Goal: Task Accomplishment & Management: Manage account settings

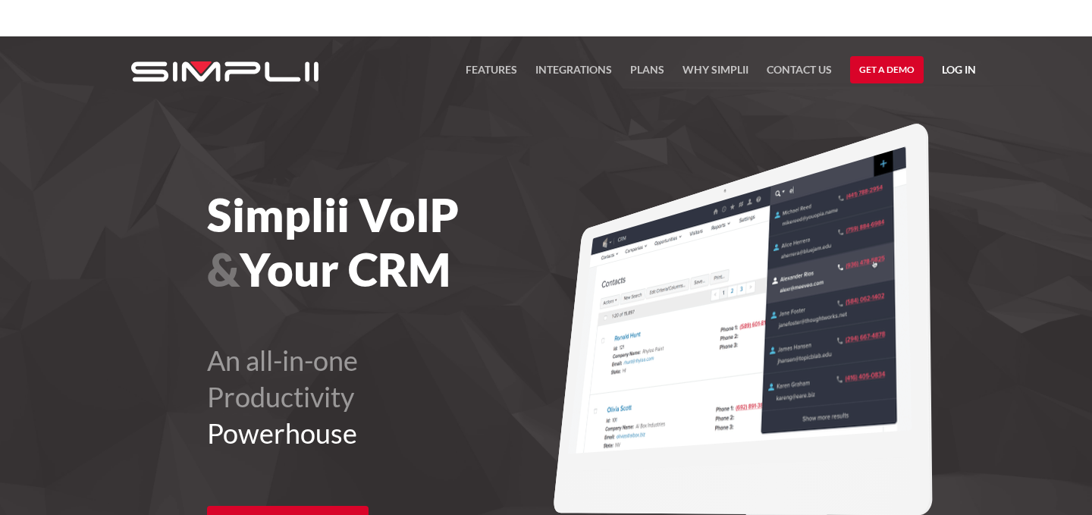
click at [735, 65] on link "Log in" at bounding box center [959, 72] width 34 height 23
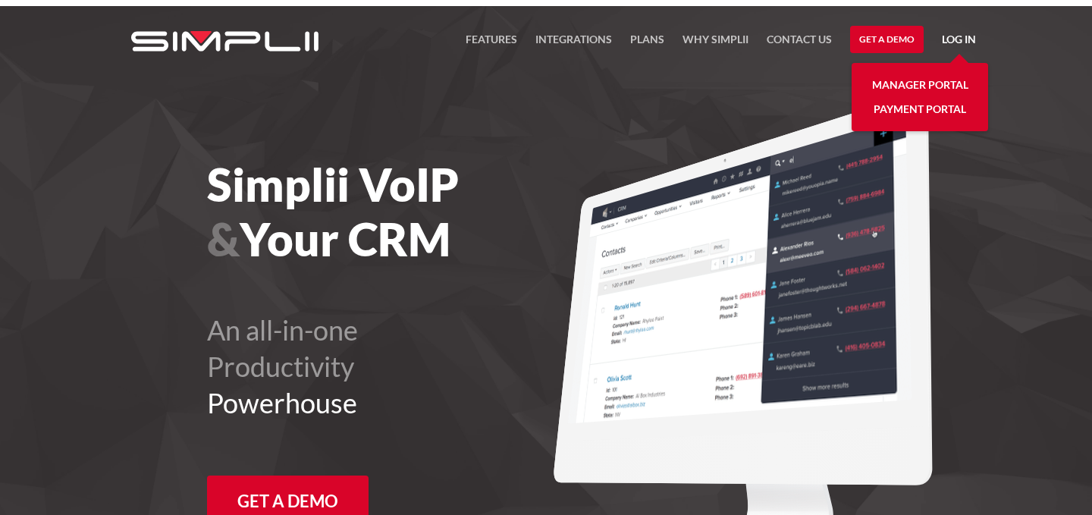
scroll to position [36, 0]
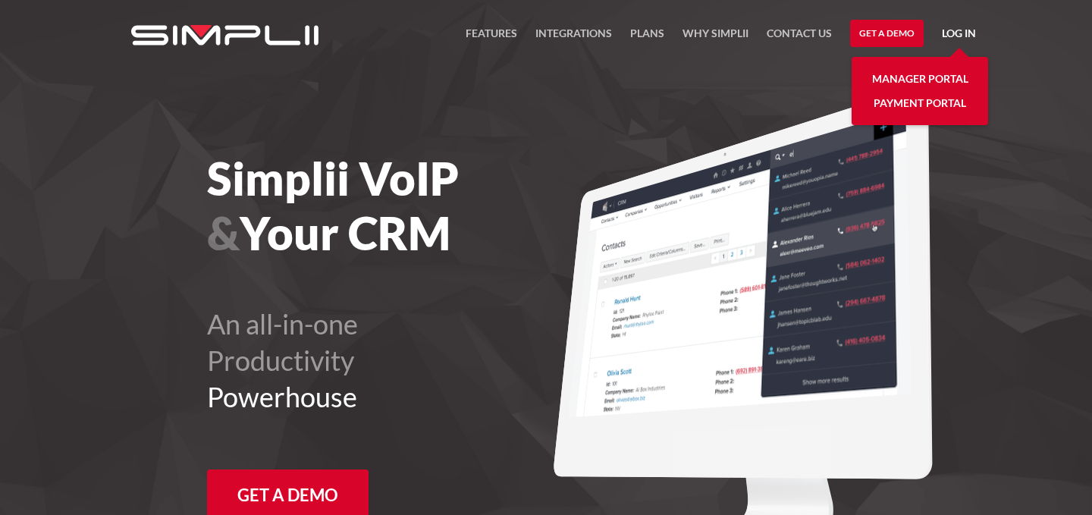
click at [735, 84] on link "Manager Portal" at bounding box center [920, 79] width 96 height 24
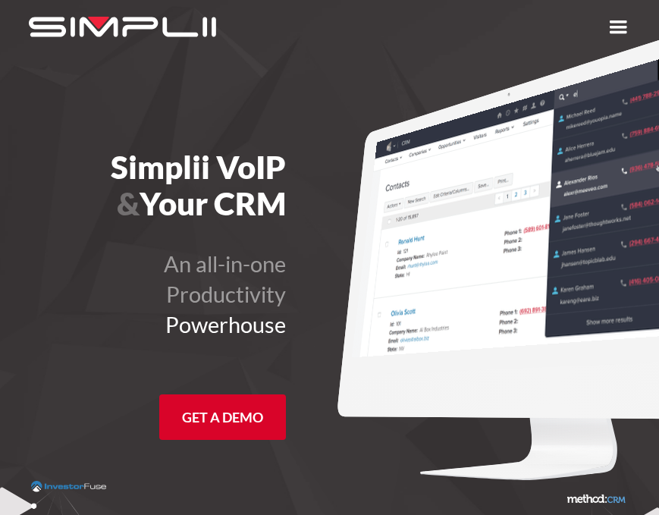
click at [615, 36] on div "menu" at bounding box center [617, 27] width 27 height 27
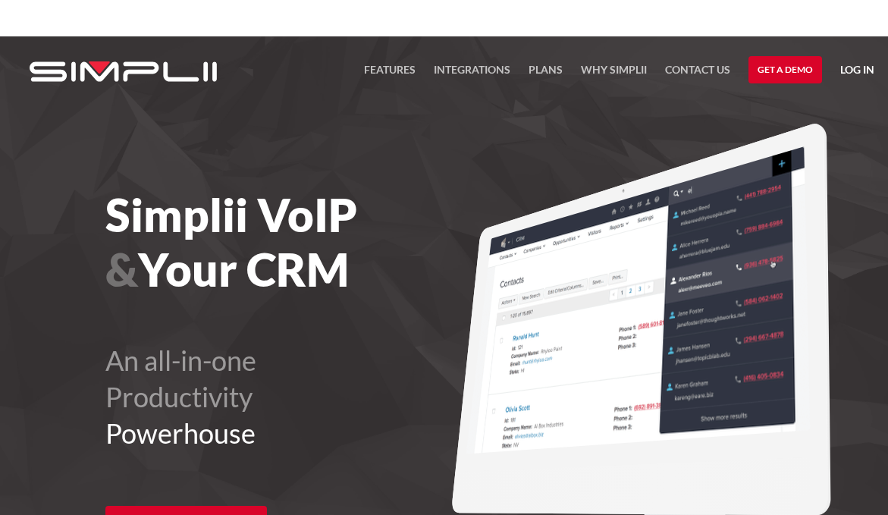
click at [658, 66] on link "Log in" at bounding box center [857, 72] width 34 height 23
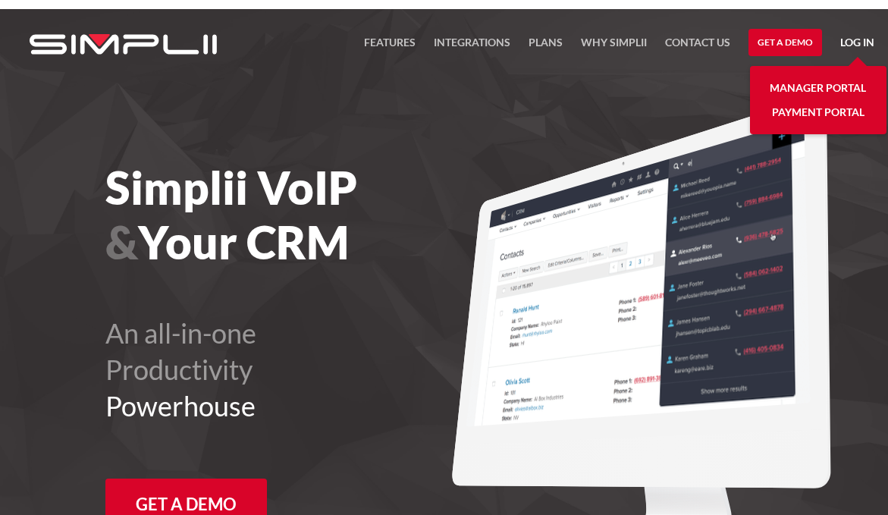
scroll to position [36, 0]
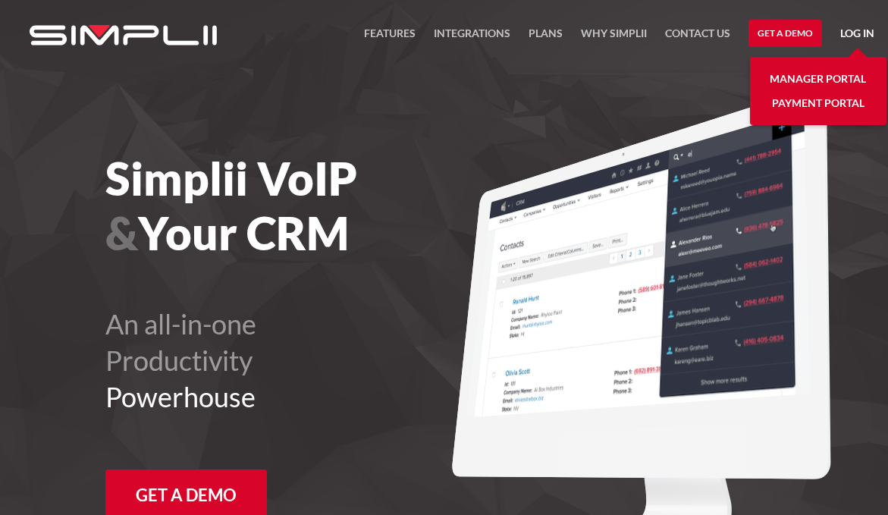
click at [658, 80] on link "Manager Portal" at bounding box center [817, 79] width 96 height 24
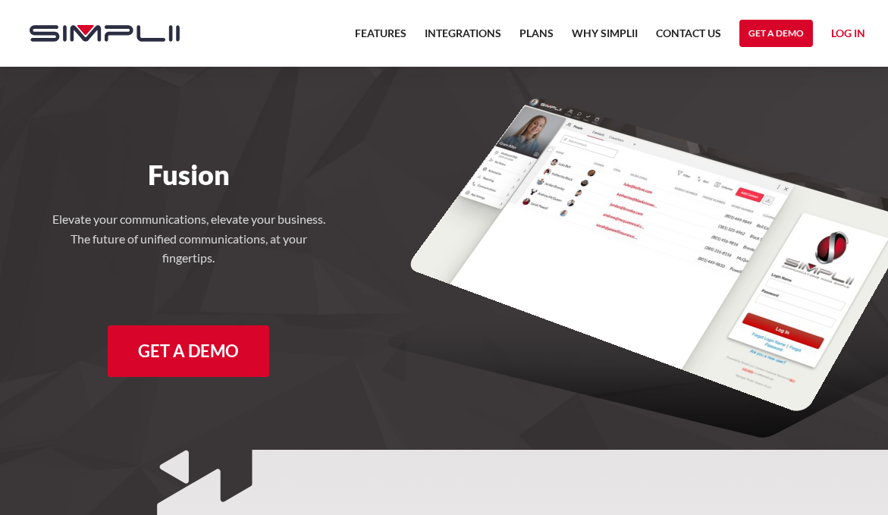
click at [867, 39] on nav "Features Integrations PRoducts Plans Why Simplii Contact US Master Agreement Ge…" at bounding box center [610, 33] width 528 height 67
click at [854, 26] on link "Log in" at bounding box center [848, 35] width 34 height 23
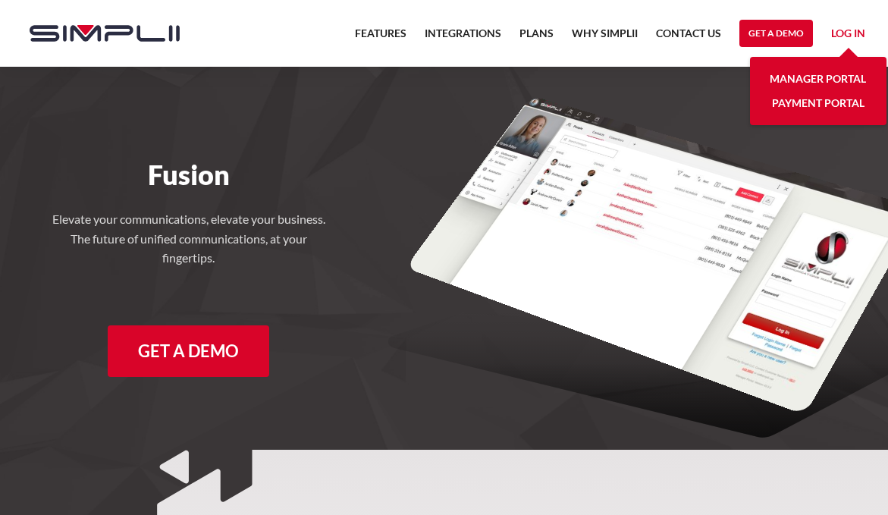
click at [837, 77] on link "Manager Portal" at bounding box center [817, 79] width 96 height 24
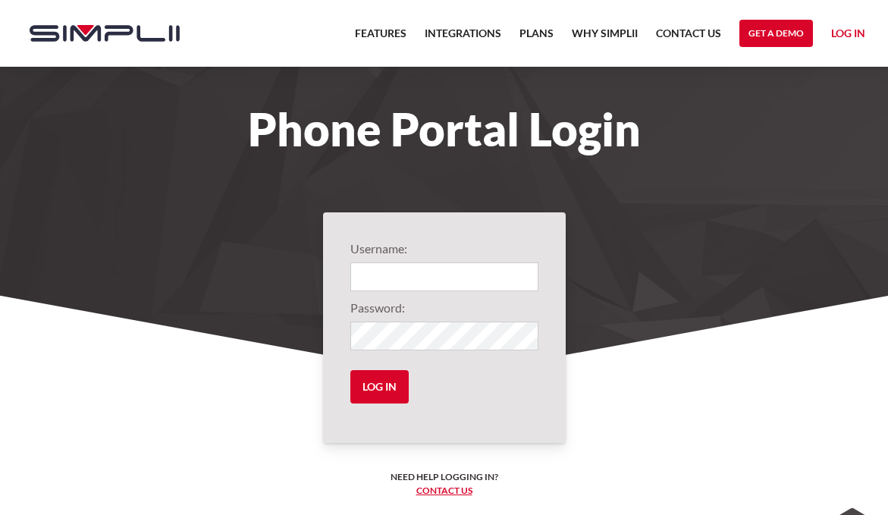
click at [407, 266] on input "Login" at bounding box center [444, 276] width 188 height 29
type input "1002@BlueDot"
click at [350, 370] on input "Log in" at bounding box center [379, 386] width 58 height 33
click at [378, 395] on input "Log in" at bounding box center [379, 386] width 58 height 33
click at [390, 377] on input "Log in" at bounding box center [379, 386] width 58 height 33
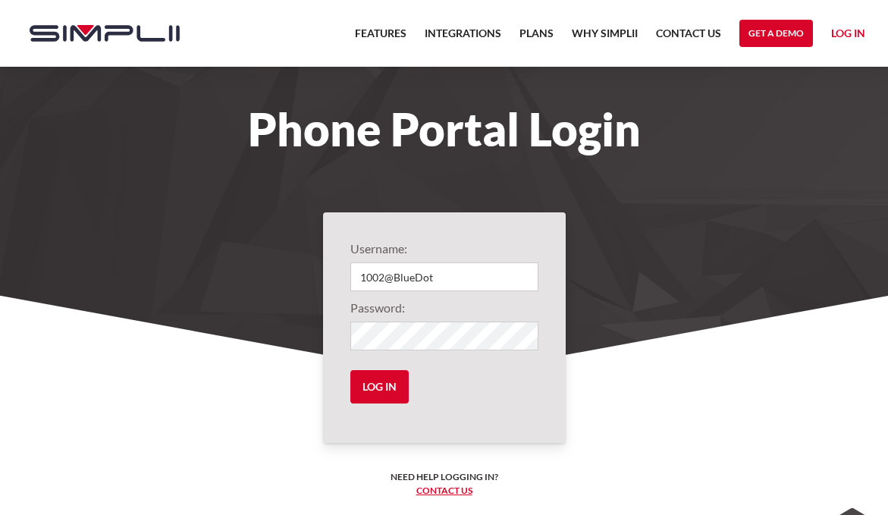
click at [714, 101] on div "Phone Portal Login" at bounding box center [444, 129] width 887 height 124
click at [381, 390] on input "Log in" at bounding box center [379, 386] width 58 height 33
click at [434, 275] on input "Login" at bounding box center [444, 276] width 188 height 29
type input "1002@BlueDot"
click at [350, 370] on input "Log in" at bounding box center [379, 386] width 58 height 33
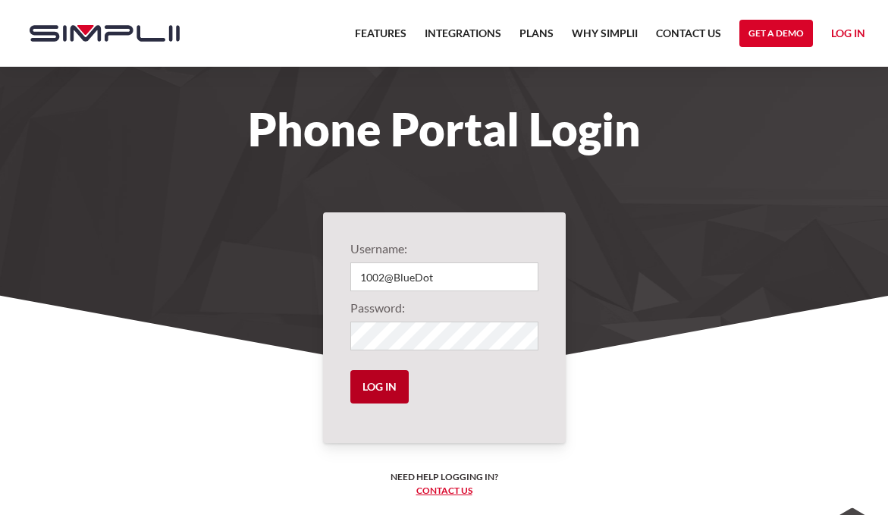
click at [399, 395] on input "Log in" at bounding box center [379, 386] width 58 height 33
click at [385, 384] on input "Log in" at bounding box center [379, 386] width 58 height 33
click at [679, 180] on div "Phone Portal Login" at bounding box center [444, 129] width 887 height 124
click at [393, 371] on input "Log in" at bounding box center [379, 386] width 58 height 33
drag, startPoint x: 606, startPoint y: 185, endPoint x: 591, endPoint y: 224, distance: 42.5
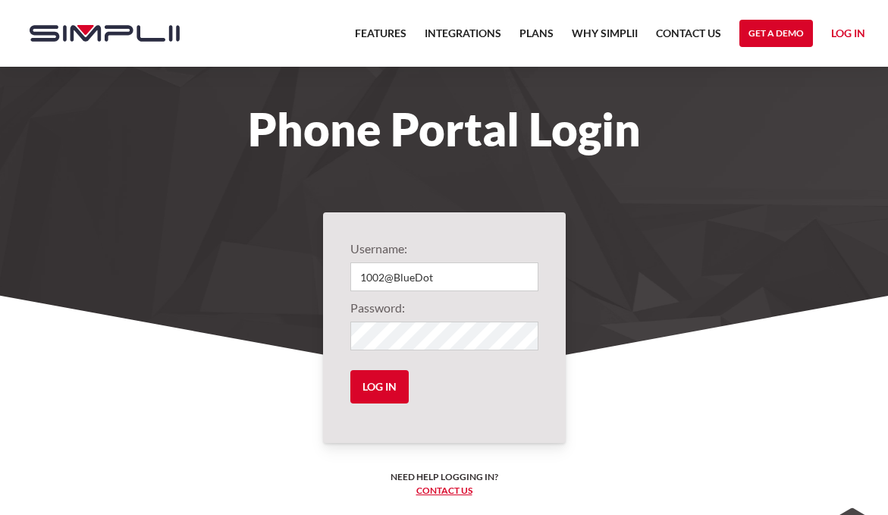
click at [591, 224] on section "Phone Portal Login" at bounding box center [444, 188] width 888 height 377
click at [393, 394] on input "Log in" at bounding box center [379, 386] width 58 height 33
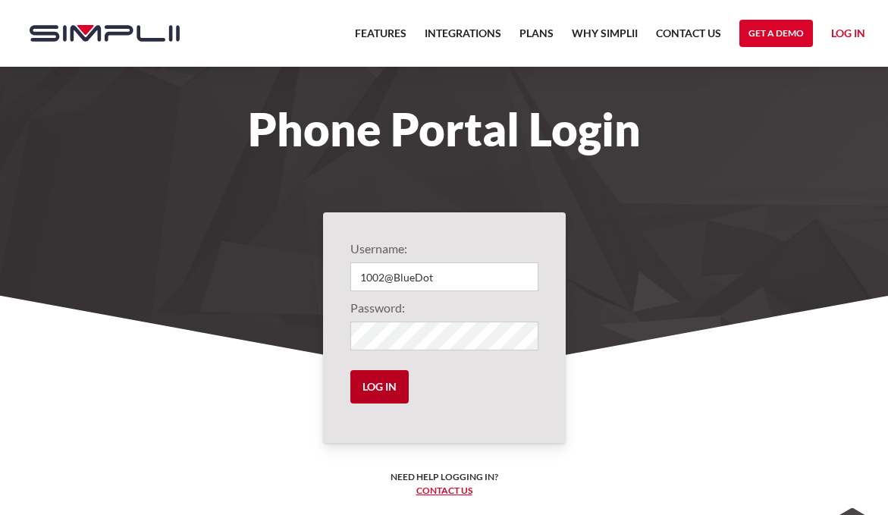
click at [393, 394] on input "Log in" at bounding box center [379, 386] width 58 height 33
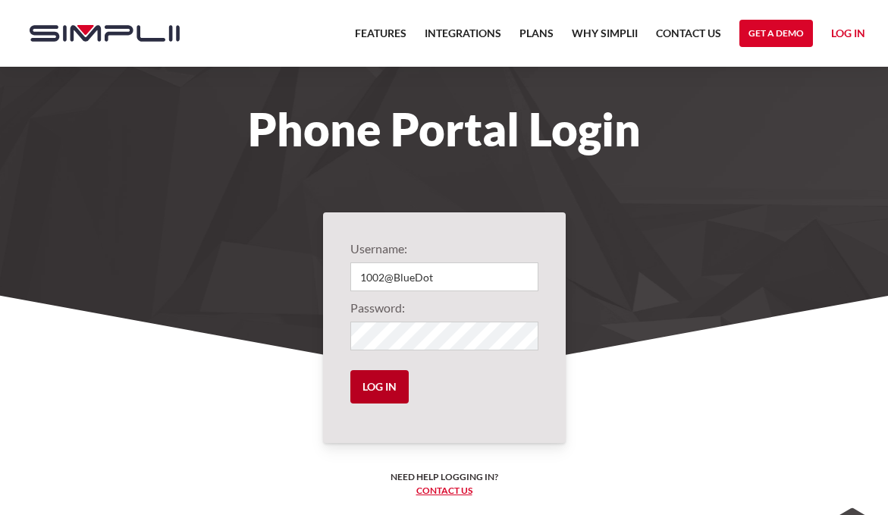
click at [393, 394] on input "Log in" at bounding box center [379, 386] width 58 height 33
click at [88, 15] on link "home" at bounding box center [96, 33] width 165 height 67
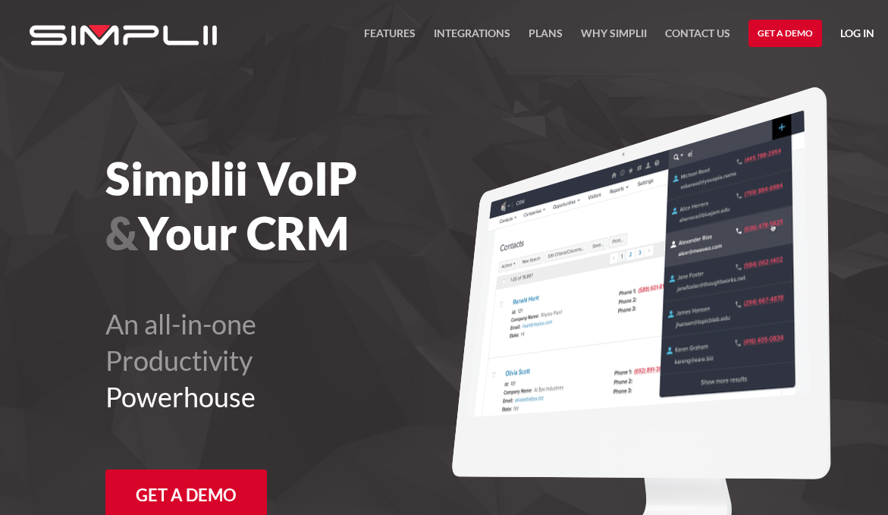
click at [851, 26] on link "Log in" at bounding box center [857, 35] width 34 height 23
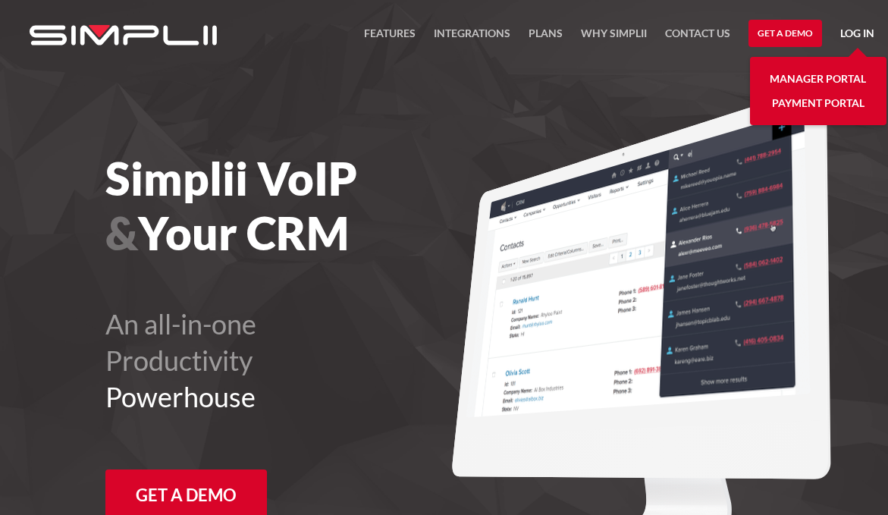
click at [782, 76] on link "Manager Portal" at bounding box center [817, 79] width 96 height 24
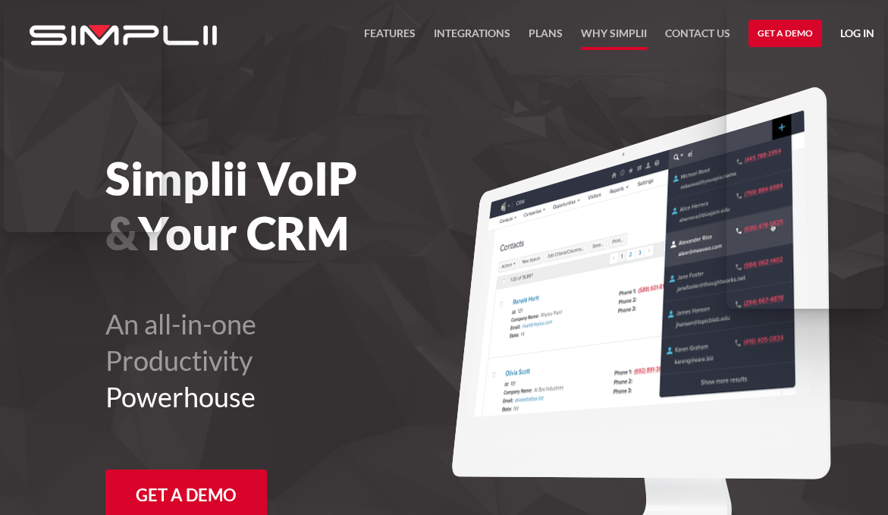
click at [628, 47] on link "Why Simplii" at bounding box center [614, 37] width 66 height 26
